Goal: Find specific page/section: Find specific page/section

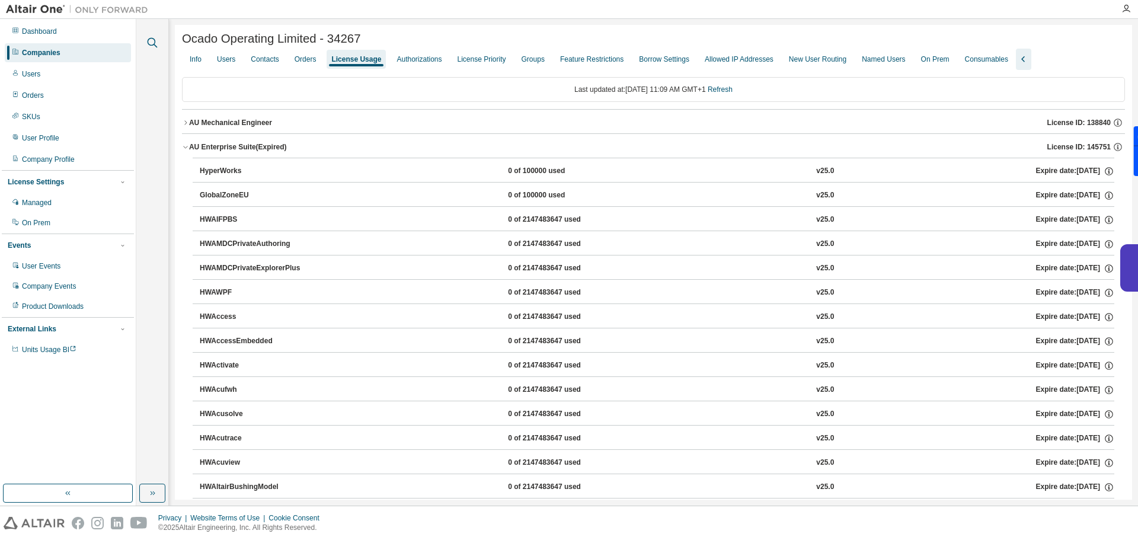
click at [149, 42] on icon "button" at bounding box center [152, 43] width 14 height 14
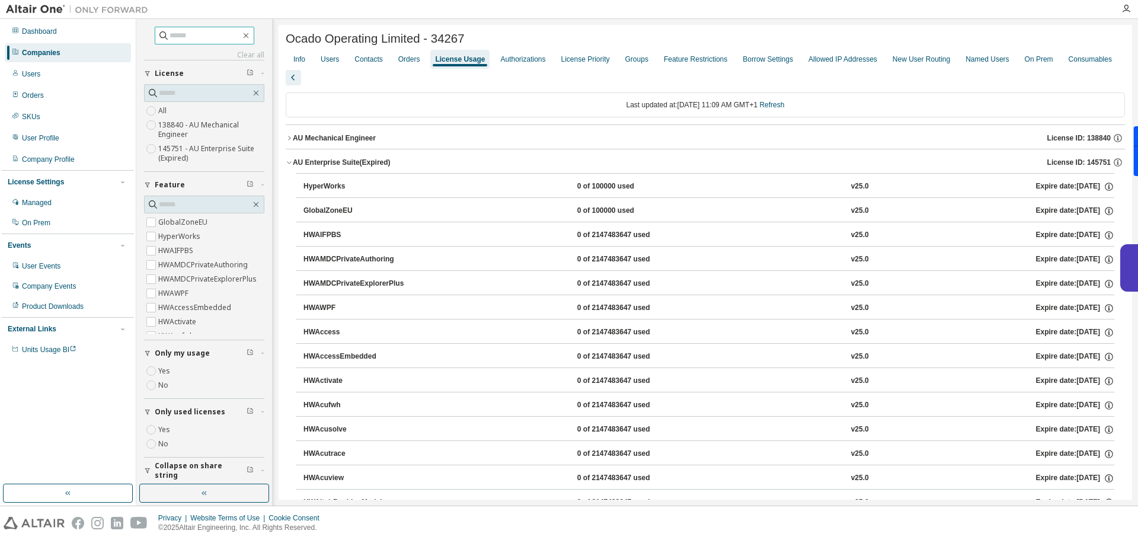
click at [185, 34] on input "text" at bounding box center [205, 36] width 71 height 12
type input "******"
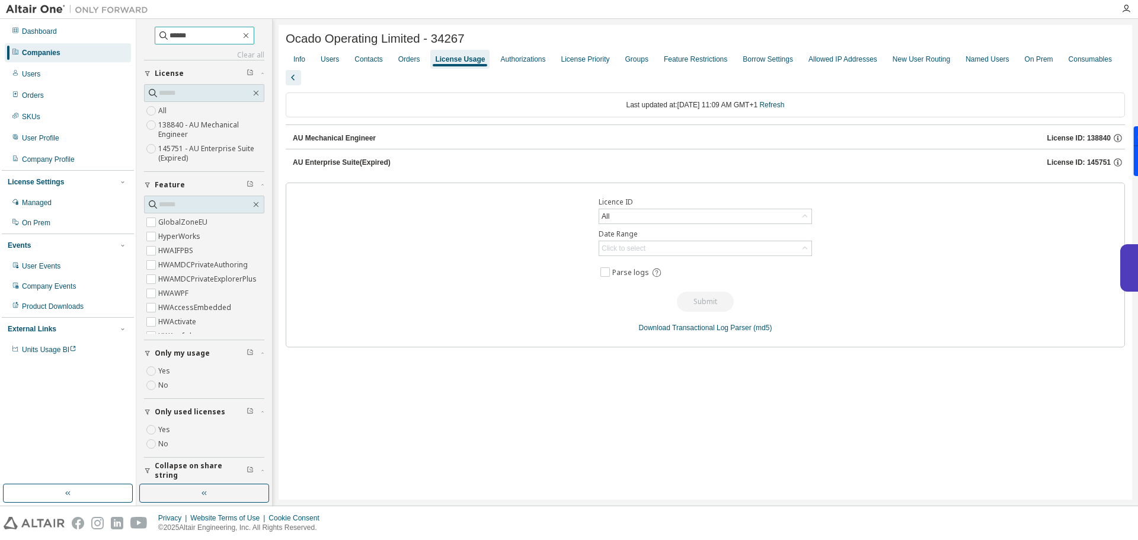
click at [211, 33] on input "******" at bounding box center [205, 36] width 71 height 12
drag, startPoint x: 195, startPoint y: 38, endPoint x: 109, endPoint y: 31, distance: 86.3
click at [114, 31] on div "Dashboard Companies Users Orders SKUs User Profile Company Profile License Sett…" at bounding box center [569, 262] width 1138 height 487
click at [97, 44] on div "Companies" at bounding box center [68, 52] width 126 height 19
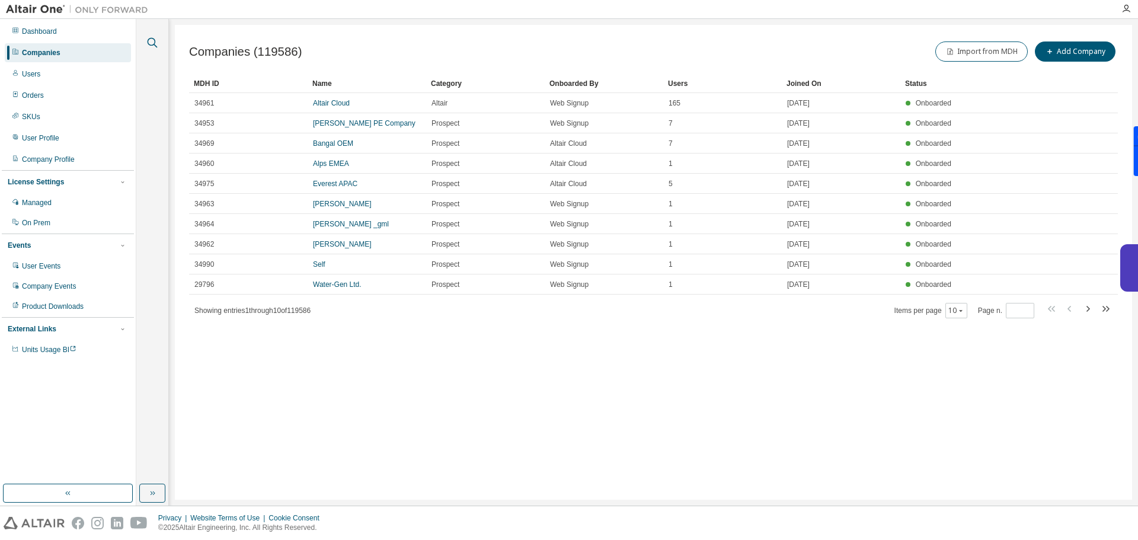
click at [155, 44] on icon "button" at bounding box center [153, 43] width 10 height 10
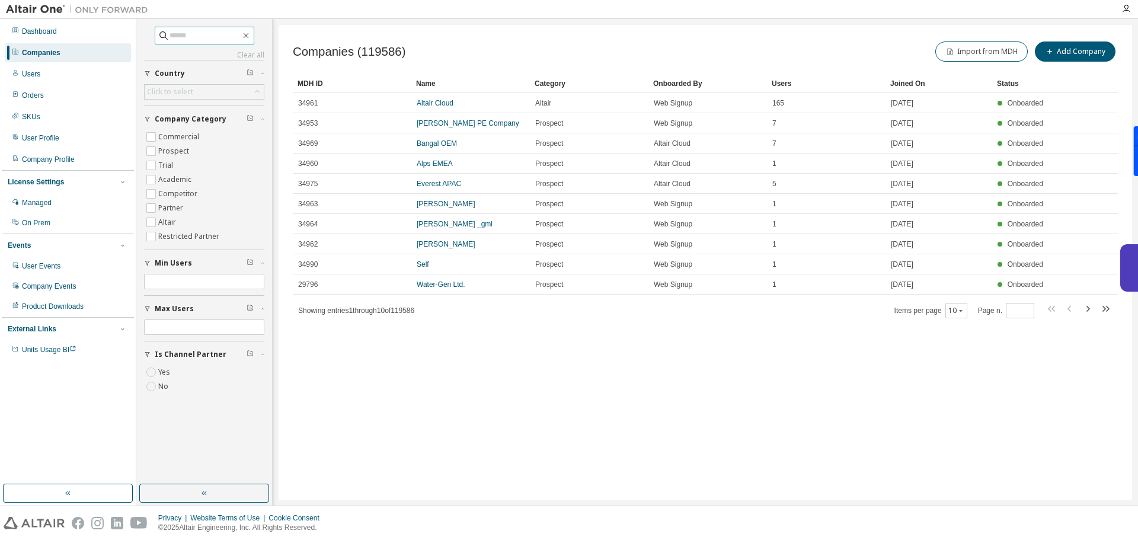
click at [195, 39] on input "text" at bounding box center [205, 36] width 71 height 12
type input "******"
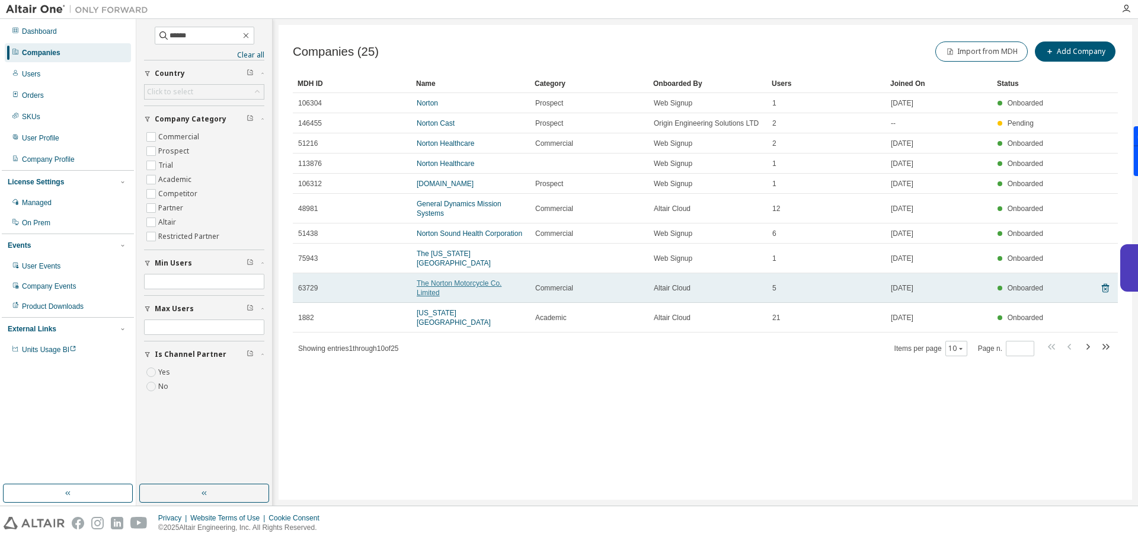
click at [435, 282] on link "The Norton Motorcycle Co. Limited" at bounding box center [459, 288] width 85 height 18
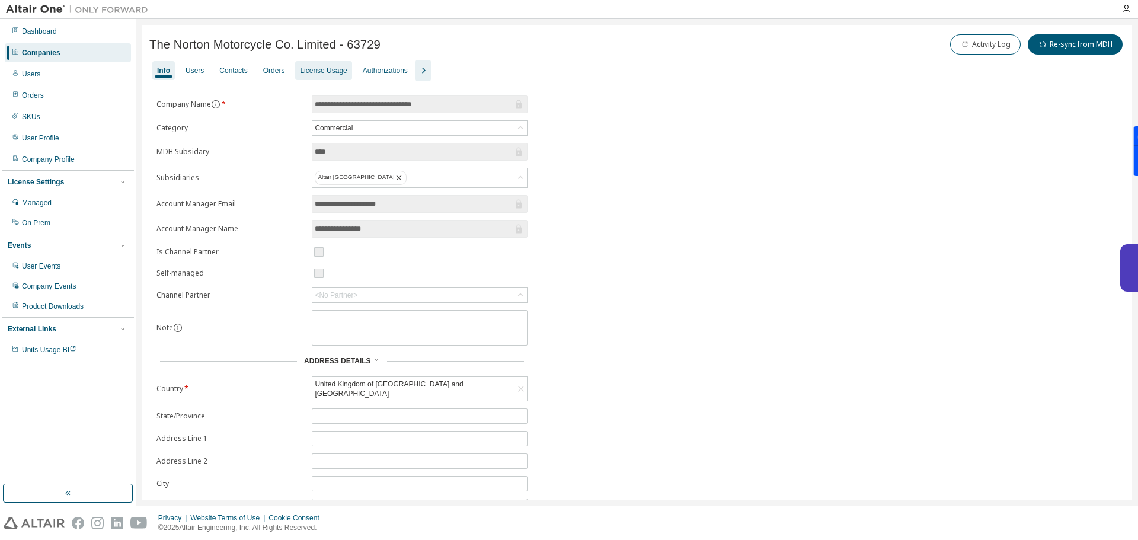
click at [315, 67] on div "License Usage" at bounding box center [323, 70] width 47 height 9
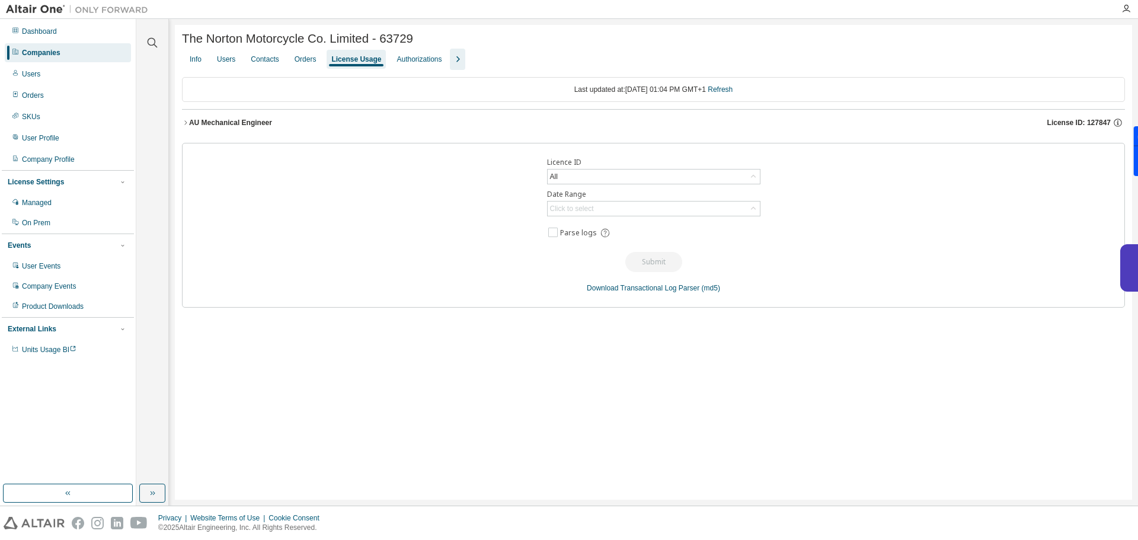
click at [373, 128] on div "AU Mechanical Engineer License ID: 127847" at bounding box center [657, 122] width 936 height 11
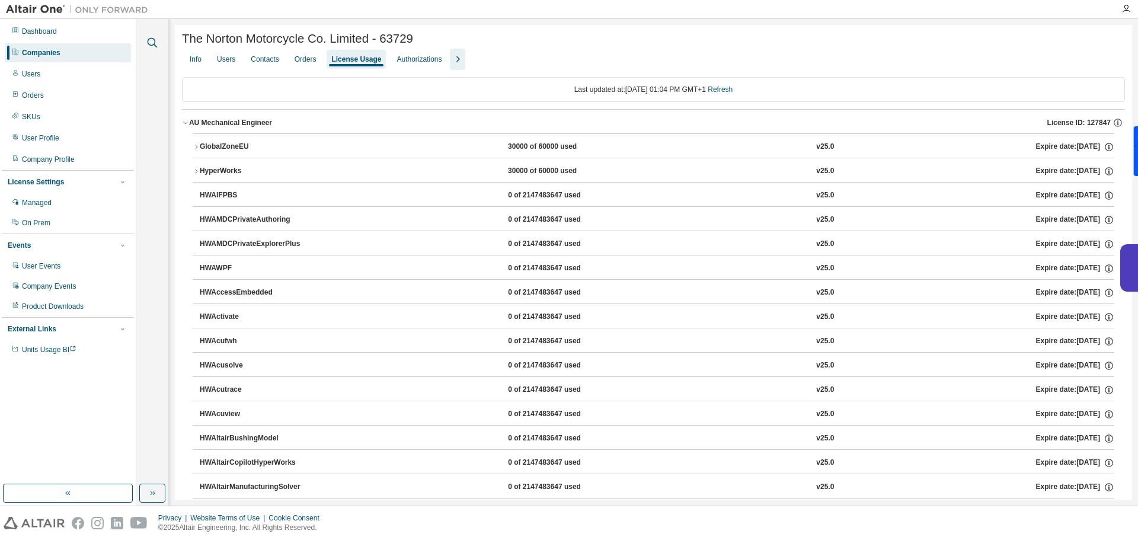
click at [151, 44] on icon "button" at bounding box center [152, 43] width 14 height 14
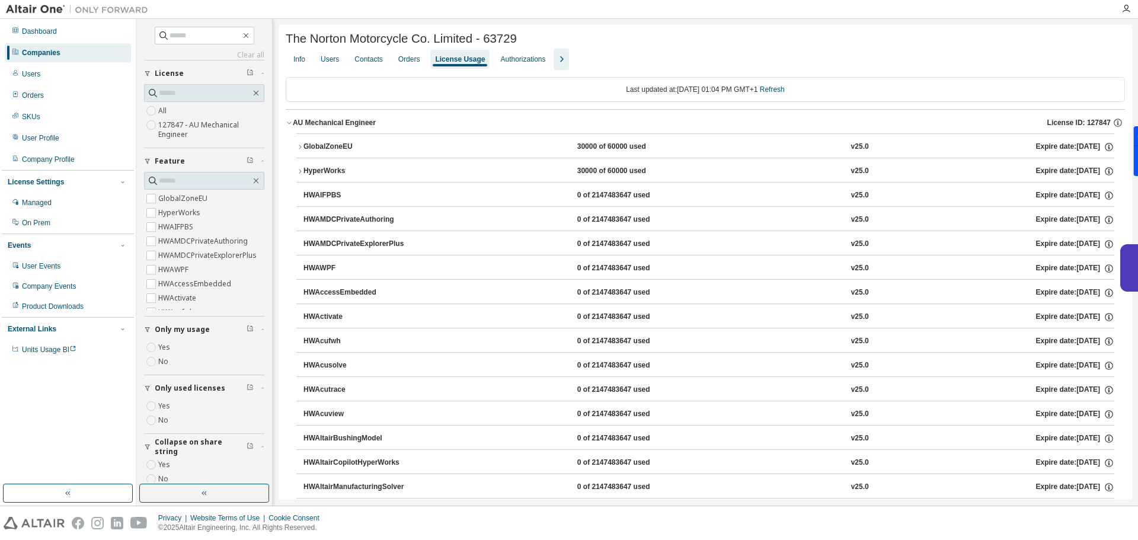
click at [62, 59] on div "Companies" at bounding box center [68, 52] width 126 height 19
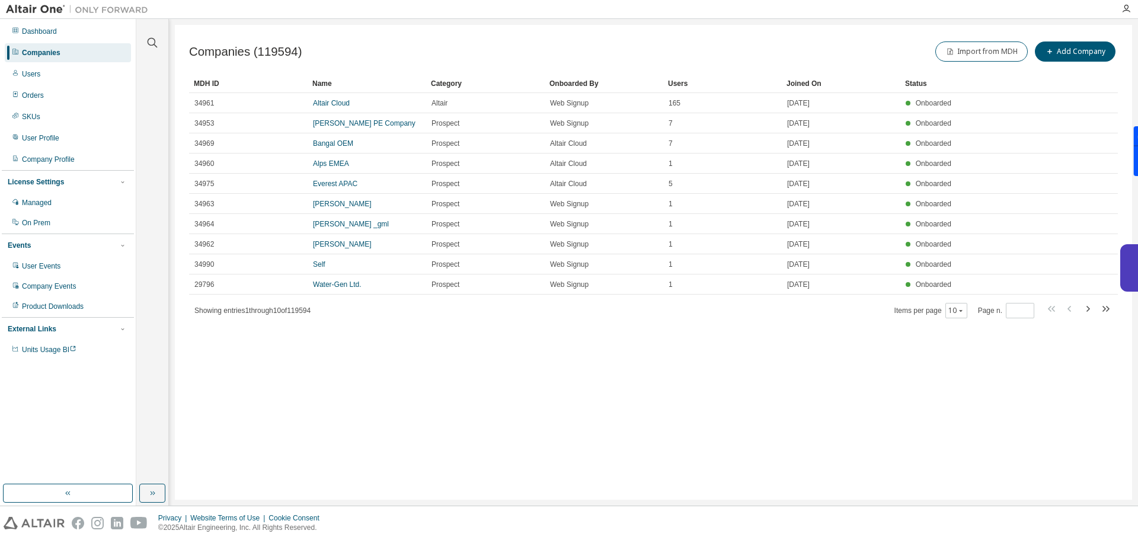
click at [62, 59] on div "Companies" at bounding box center [68, 52] width 126 height 19
click at [87, 52] on div "Companies" at bounding box center [68, 52] width 126 height 19
click at [85, 52] on div "Companies" at bounding box center [68, 52] width 126 height 19
click at [81, 71] on div "Users" at bounding box center [68, 74] width 126 height 19
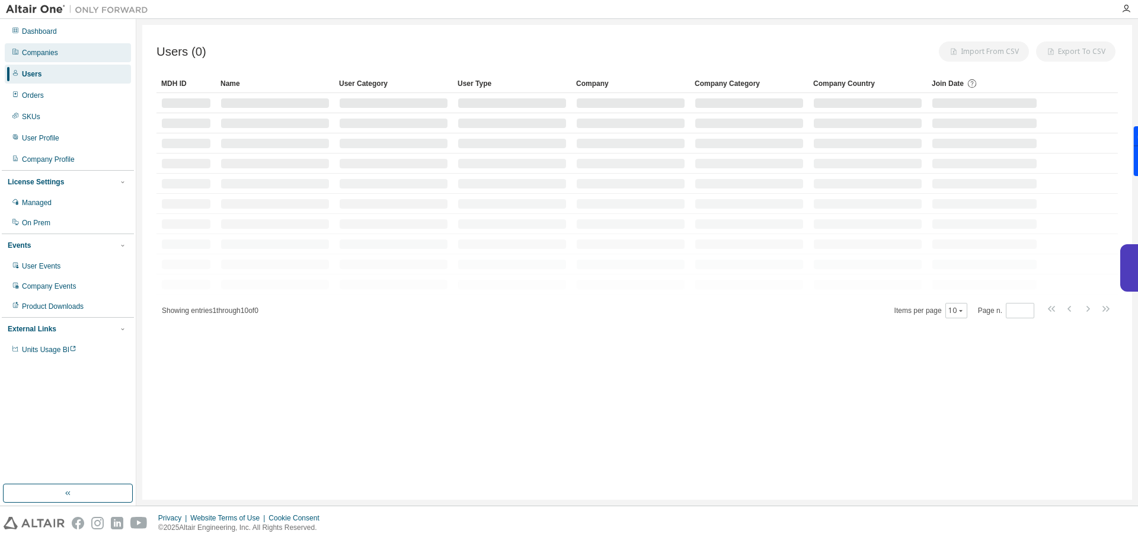
click at [79, 52] on div "Companies" at bounding box center [68, 52] width 126 height 19
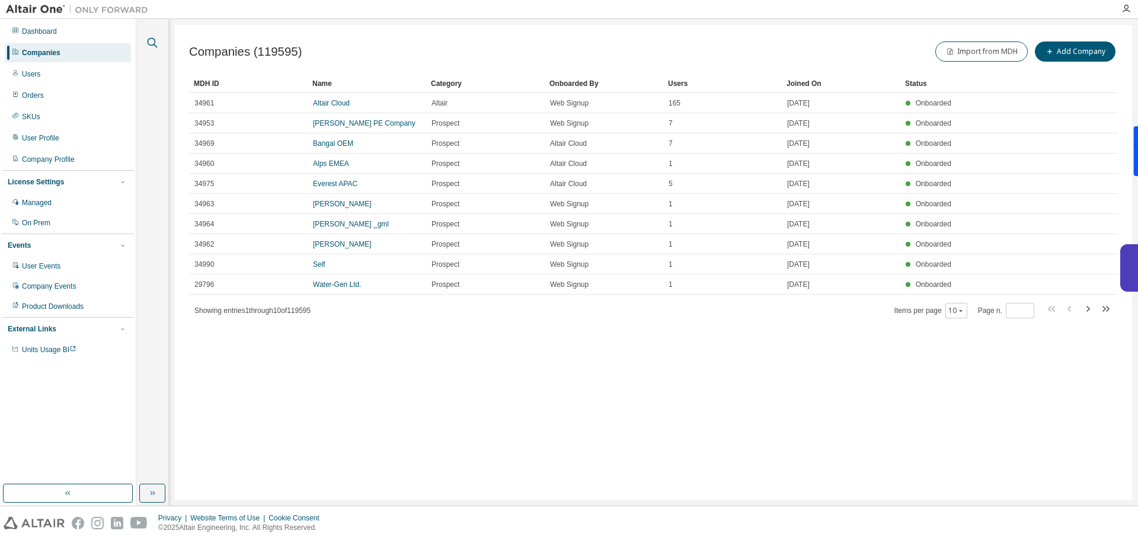
click at [158, 40] on icon "button" at bounding box center [152, 43] width 14 height 14
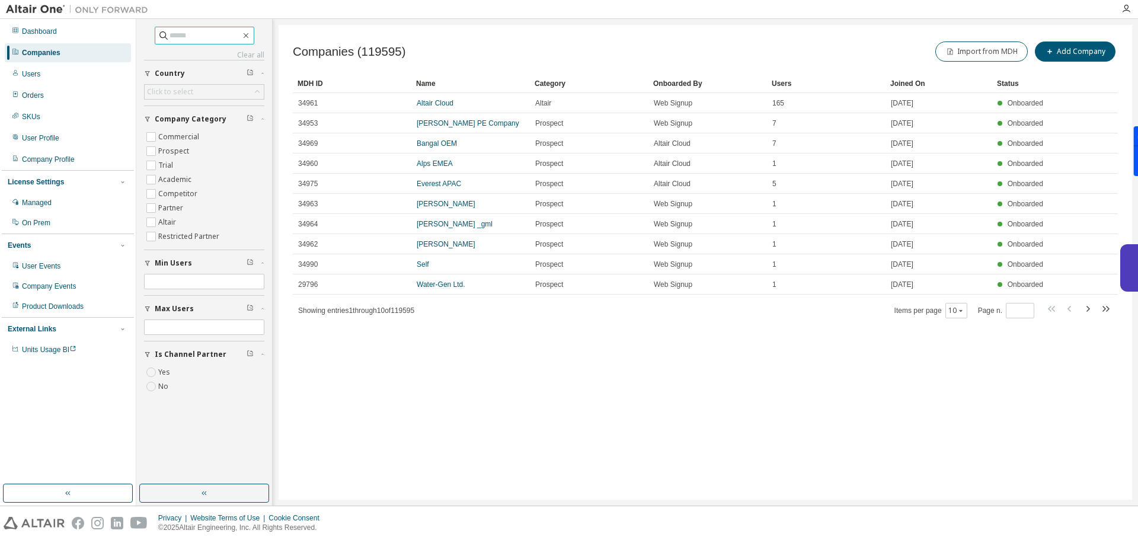
click at [170, 37] on input "text" at bounding box center [205, 36] width 71 height 12
type input "**********"
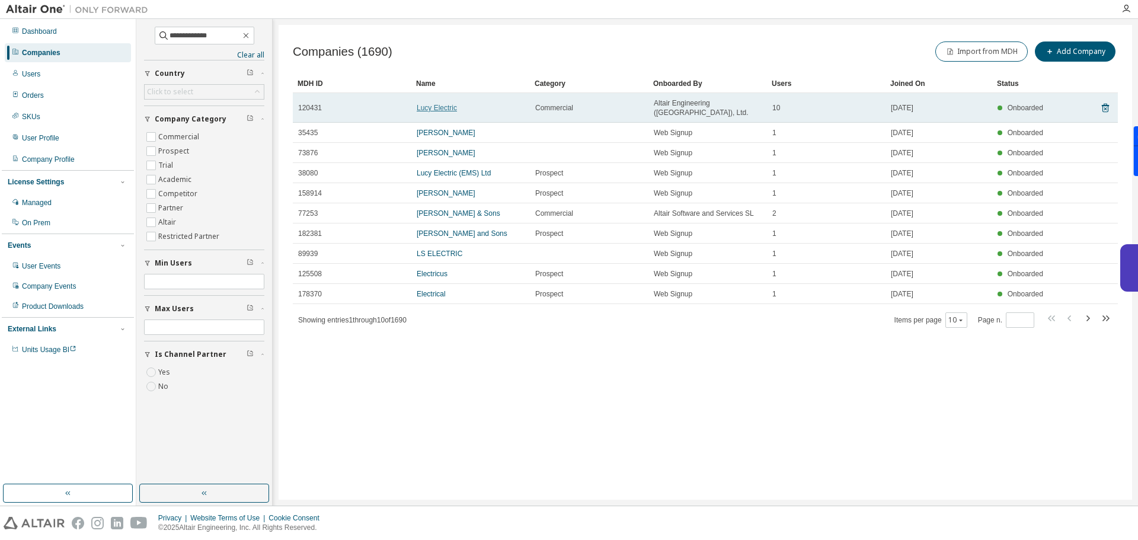
click at [436, 104] on link "Lucy Electric" at bounding box center [437, 108] width 40 height 8
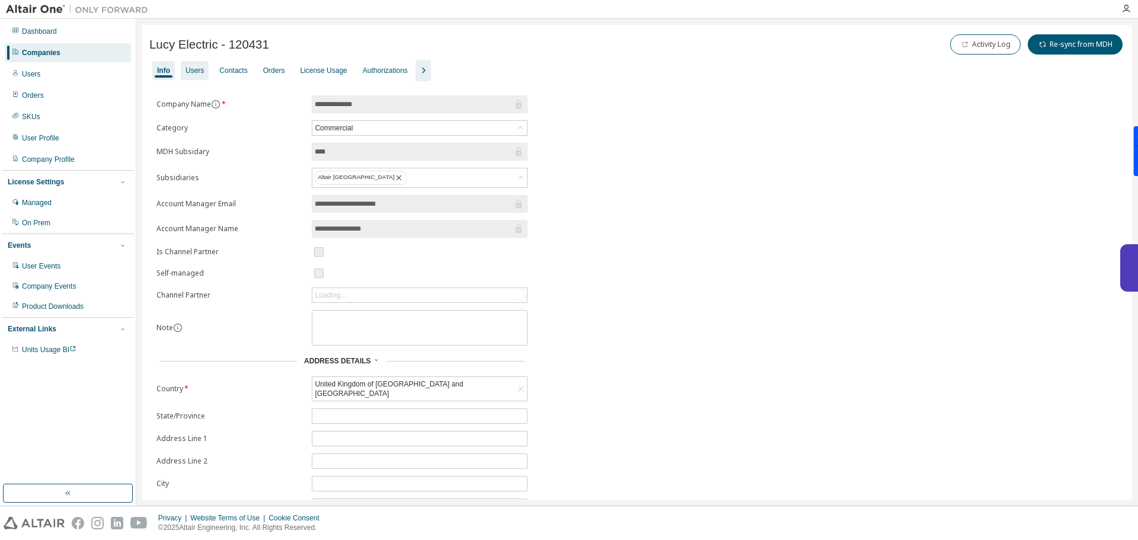
click at [202, 72] on div "Users" at bounding box center [195, 70] width 18 height 9
